Goal: Task Accomplishment & Management: Use online tool/utility

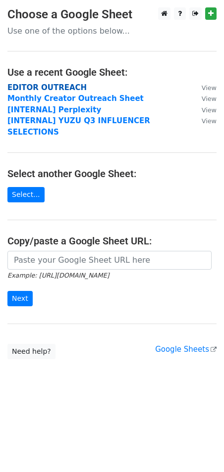
click at [35, 90] on strong "EDITOR OUTREACH" at bounding box center [46, 87] width 79 height 9
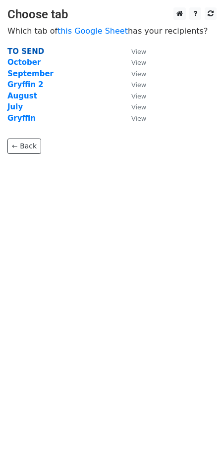
click at [24, 53] on strong "TO SEND" at bounding box center [25, 51] width 37 height 9
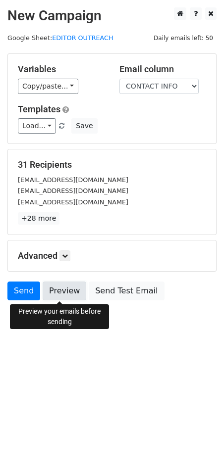
click at [58, 295] on link "Preview" at bounding box center [65, 290] width 44 height 19
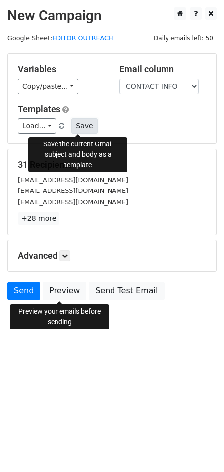
click at [74, 124] on button "Save" at bounding box center [84, 125] width 26 height 15
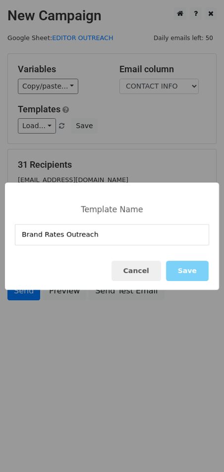
type input "Brand Rates Outreach"
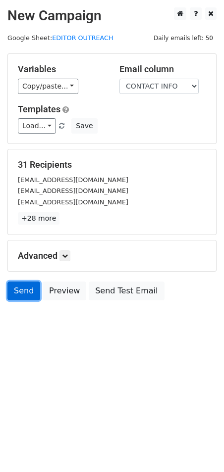
click at [25, 292] on link "Send" at bounding box center [23, 290] width 33 height 19
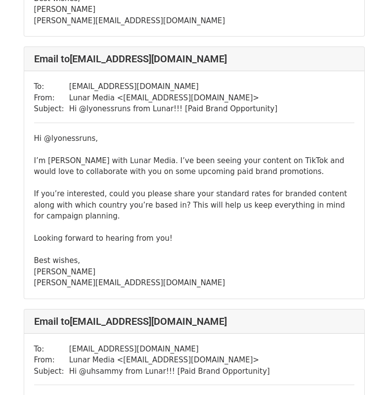
scroll to position [297, 0]
